Goal: Task Accomplishment & Management: Complete application form

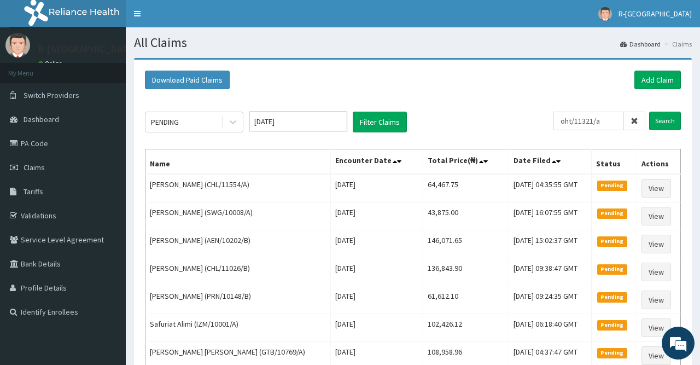
type input "oht/11321/a"
click at [52, 148] on link "PA Code" at bounding box center [63, 143] width 126 height 24
click at [655, 81] on link "Add Claim" at bounding box center [657, 80] width 46 height 19
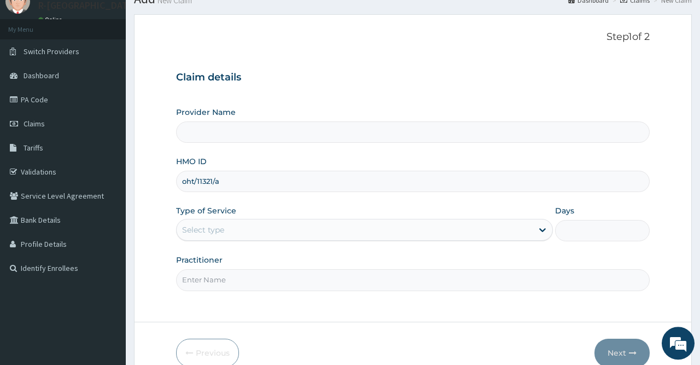
scroll to position [98, 0]
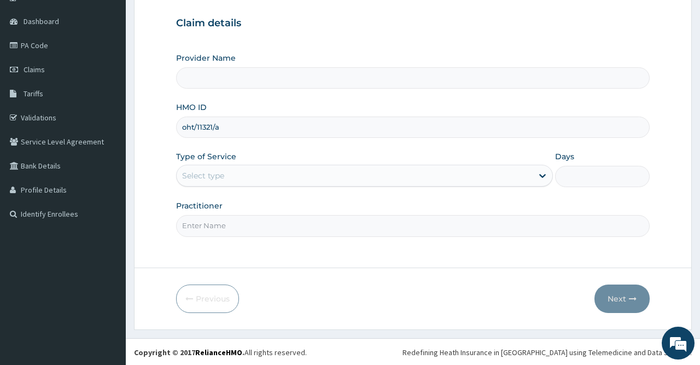
type input "oht/11321/a"
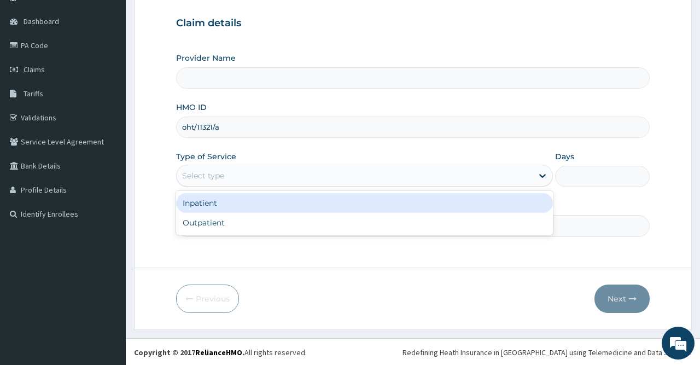
click at [280, 171] on div "Select type" at bounding box center [355, 175] width 356 height 17
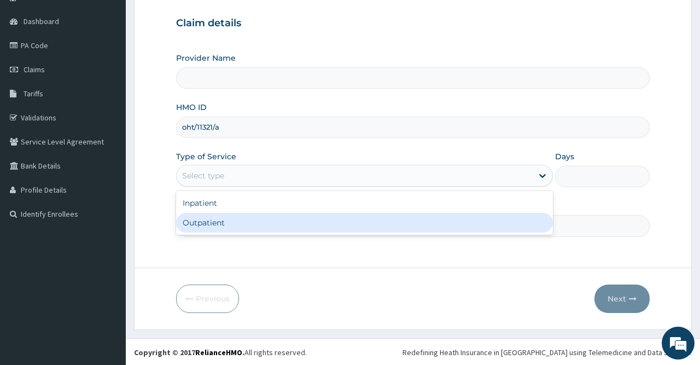
click at [270, 214] on div "Outpatient" at bounding box center [364, 223] width 377 height 20
type input "1"
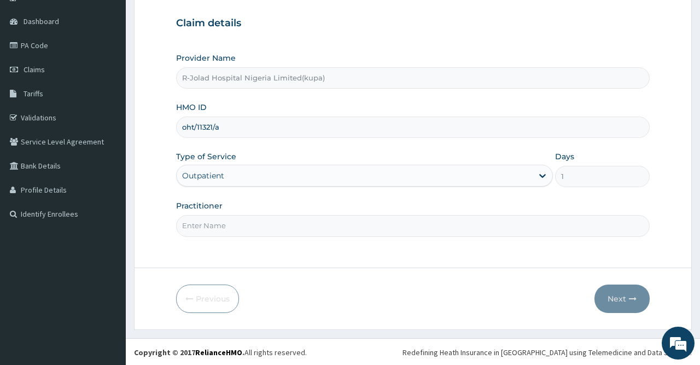
type input "R-Jolad Hospital Nigeria Limited(kupa)"
click at [252, 227] on input "Practitioner" at bounding box center [412, 225] width 473 height 21
click at [274, 225] on input "Practitioner" at bounding box center [412, 225] width 473 height 21
paste input "[PERSON_NAME]"
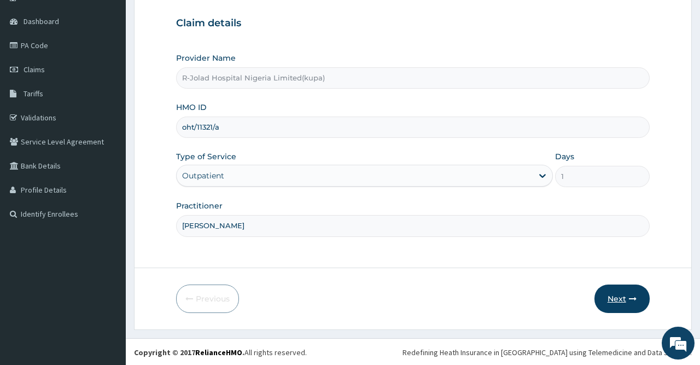
type input "[PERSON_NAME]"
click at [617, 301] on button "Next" at bounding box center [621, 298] width 55 height 28
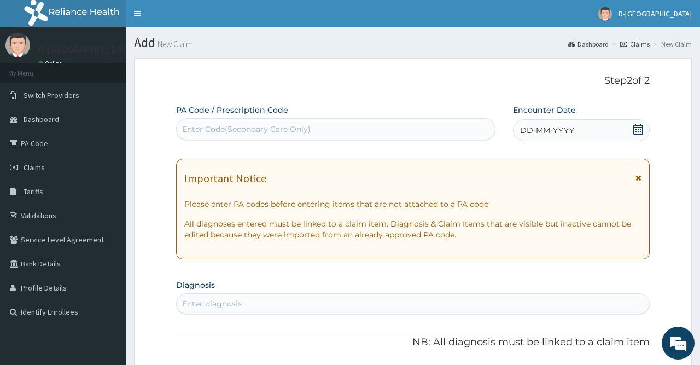
click at [295, 125] on div "Enter Code(Secondary Care Only)" at bounding box center [246, 129] width 128 height 11
paste input "PA/C542AF"
type input "PA/C542AF"
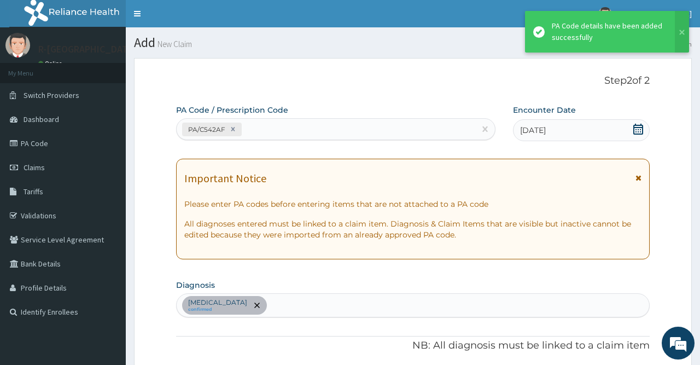
scroll to position [394, 0]
